Goal: Information Seeking & Learning: Compare options

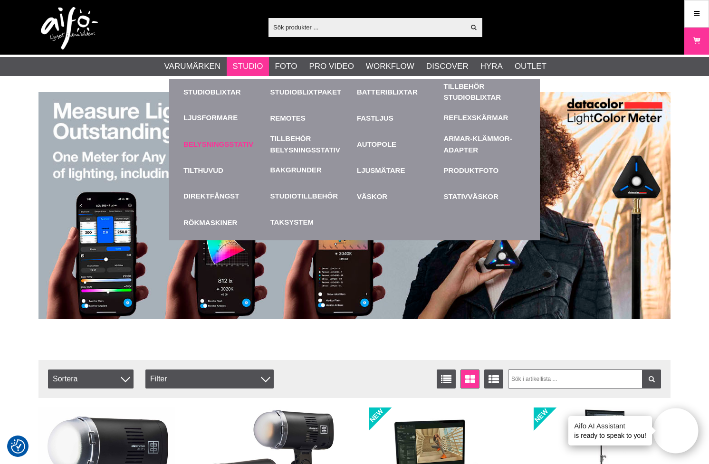
click at [224, 145] on link "Belysningsstativ" at bounding box center [224, 144] width 82 height 26
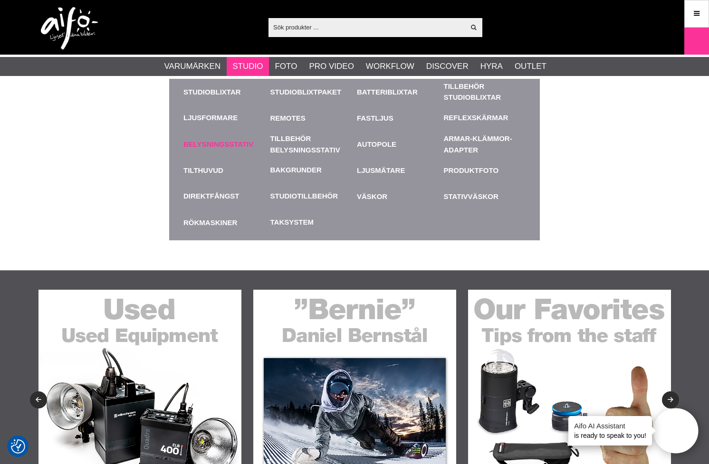
click at [214, 144] on link "Belysningsstativ" at bounding box center [224, 144] width 82 height 26
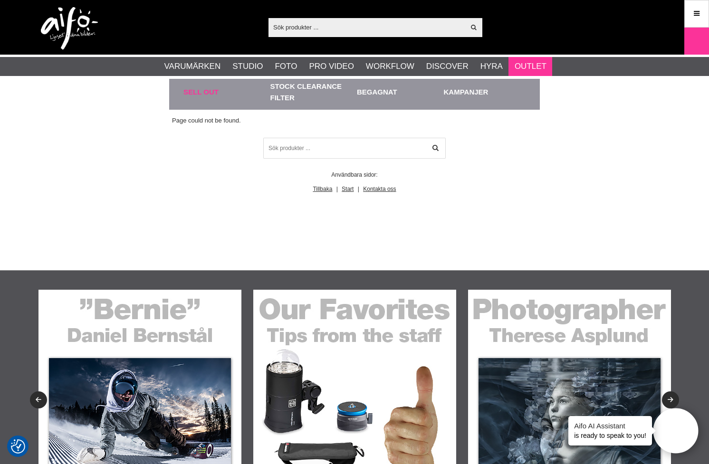
click at [205, 89] on link "Sell out" at bounding box center [224, 92] width 82 height 26
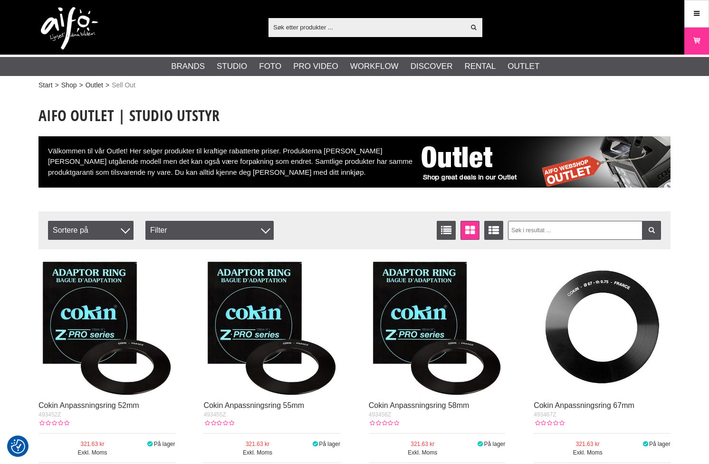
checkbox input "true"
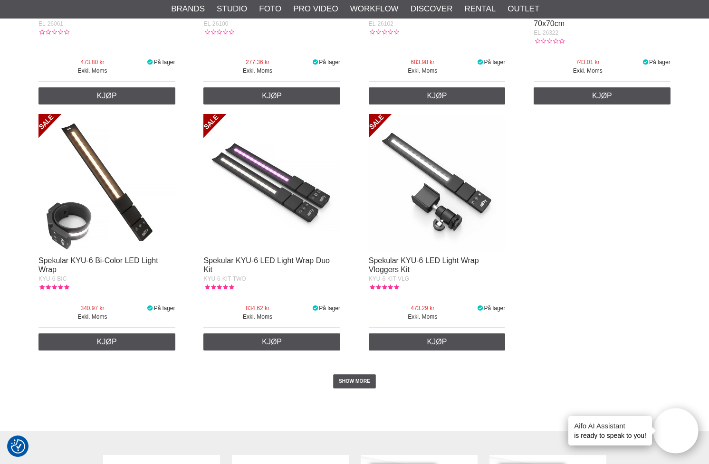
scroll to position [1644, 0]
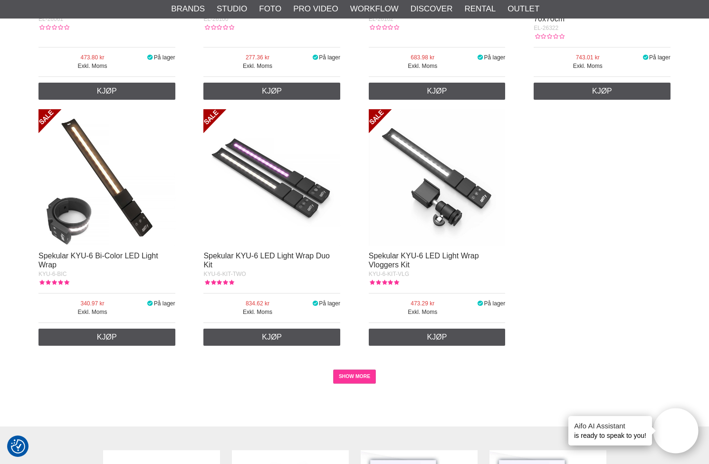
click at [355, 370] on link "SHOW MORE" at bounding box center [354, 377] width 43 height 14
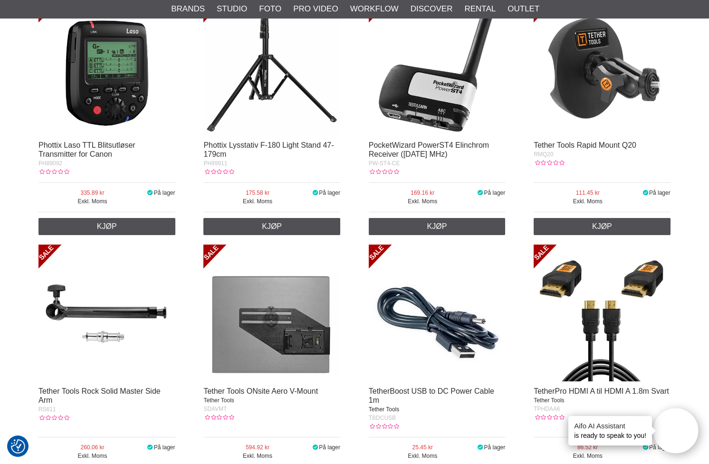
scroll to position [3240, 0]
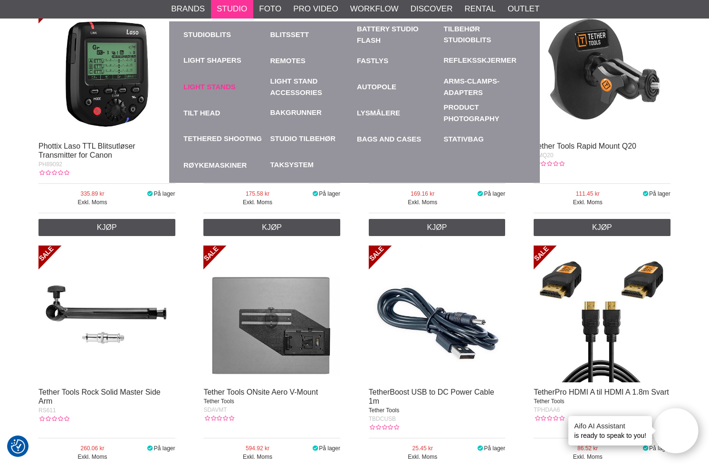
click at [222, 84] on link "Light Stands" at bounding box center [224, 87] width 82 height 26
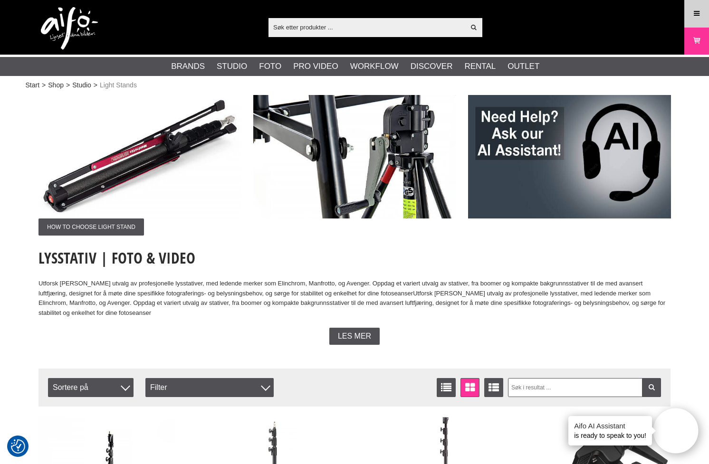
click at [694, 10] on icon at bounding box center [697, 14] width 9 height 10
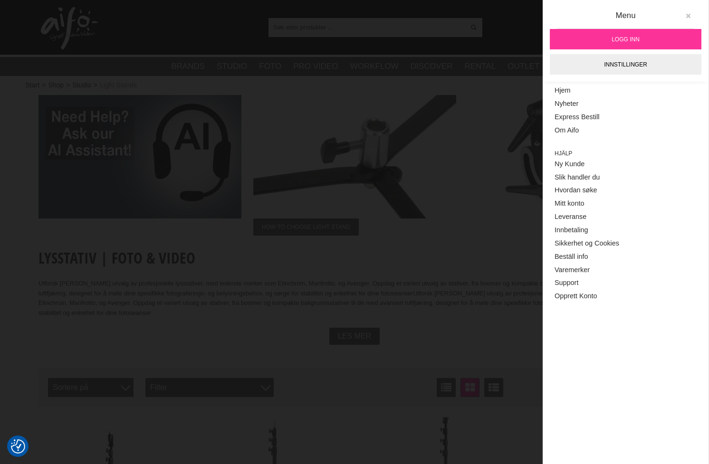
click at [685, 16] on icon at bounding box center [688, 16] width 7 height 7
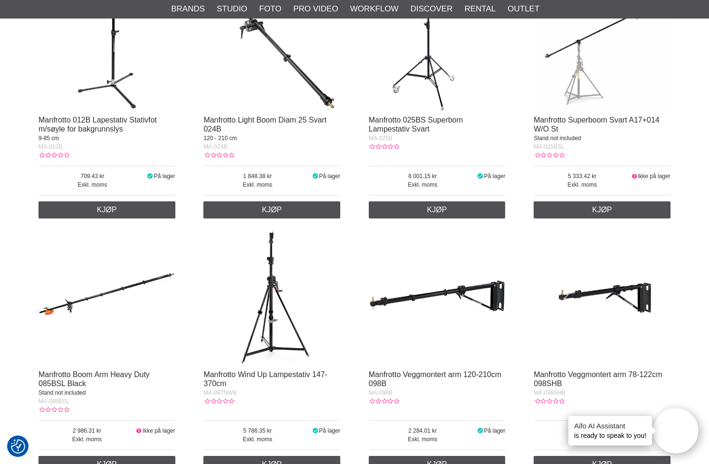
scroll to position [1441, 0]
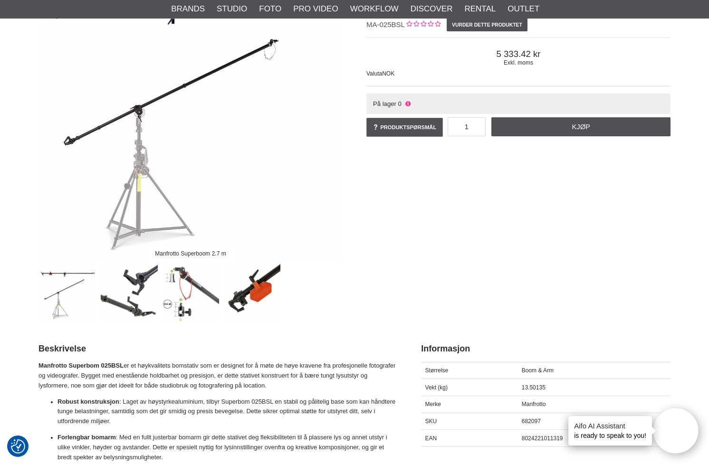
scroll to position [140, 0]
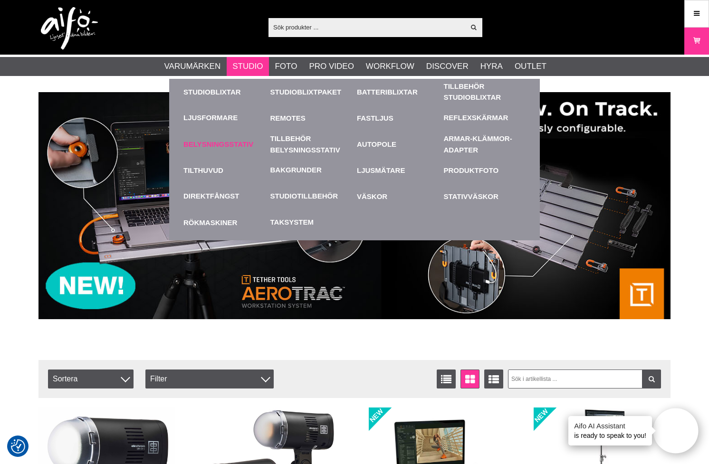
click at [220, 144] on link "Belysningsstativ" at bounding box center [224, 144] width 82 height 26
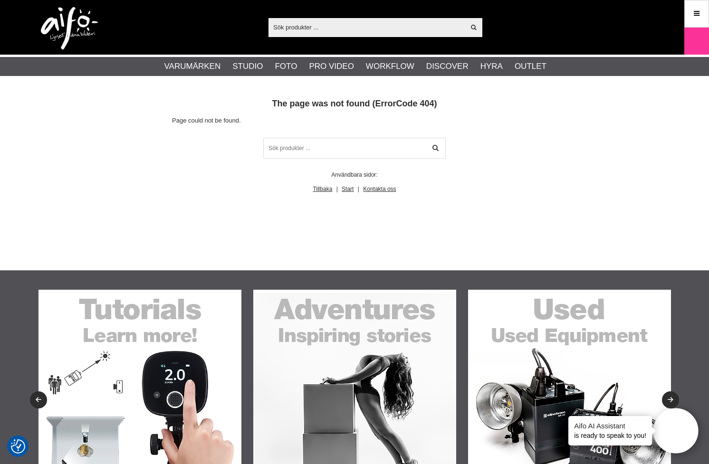
click at [286, 24] on input "text" at bounding box center [367, 27] width 196 height 14
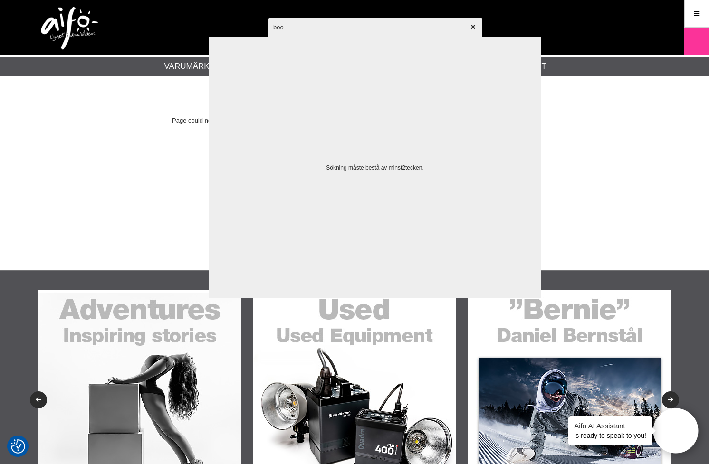
type input "boom"
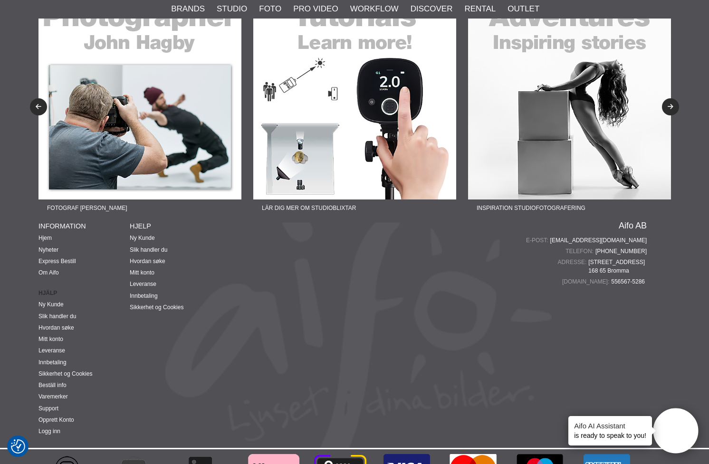
scroll to position [2056, 0]
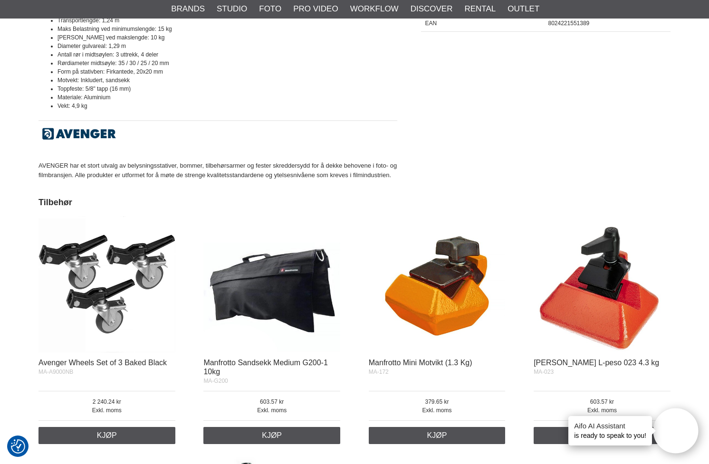
scroll to position [587, 0]
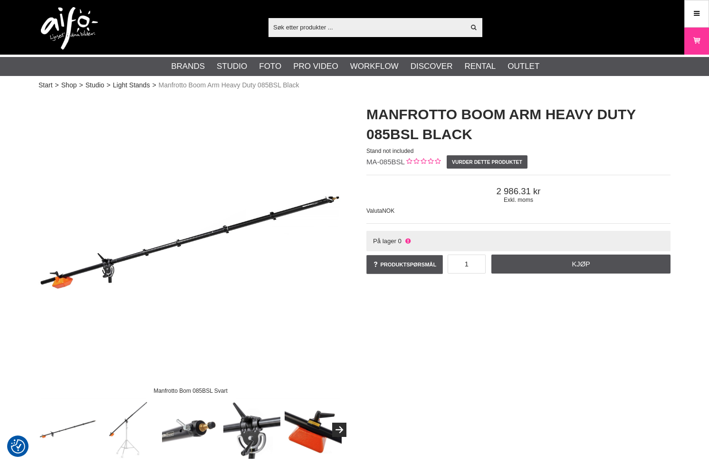
checkbox input "true"
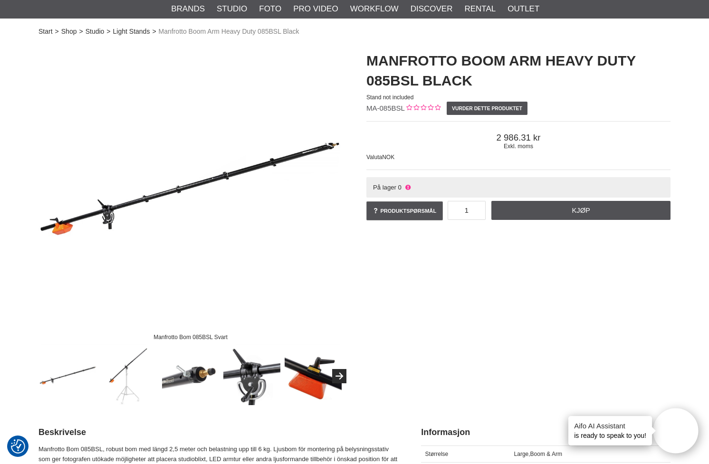
scroll to position [54, 0]
